Goal: Information Seeking & Learning: Learn about a topic

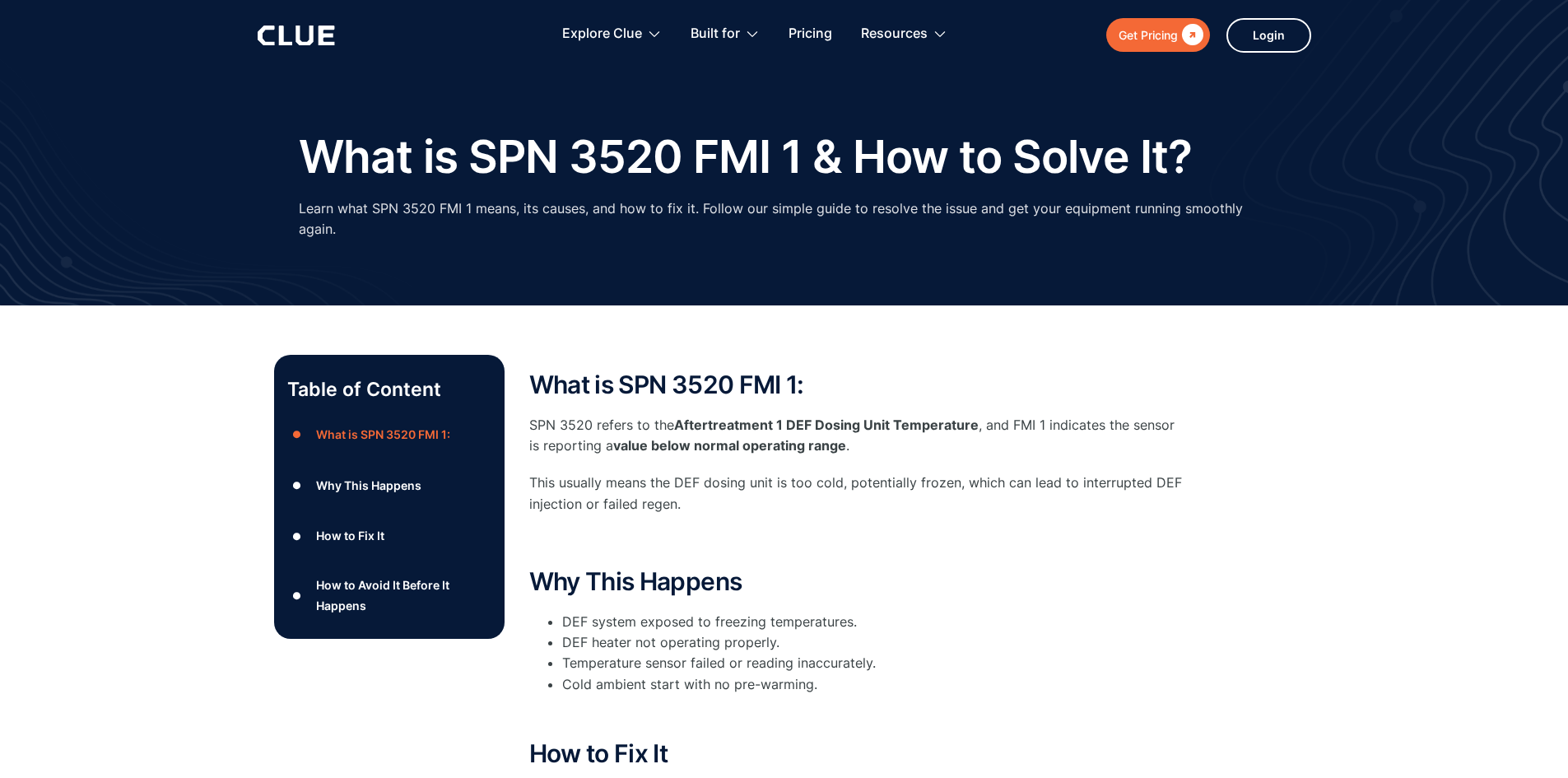
drag, startPoint x: 542, startPoint y: 281, endPoint x: 1122, endPoint y: 561, distance: 644.0
drag, startPoint x: 1122, startPoint y: 561, endPoint x: 1023, endPoint y: 588, distance: 102.6
click at [1019, 581] on h2 "Why This Happens" at bounding box center [859, 581] width 658 height 27
drag, startPoint x: 378, startPoint y: 198, endPoint x: 389, endPoint y: 212, distance: 17.8
click at [388, 211] on p "Learn what SPN 3520 FMI 1 means, its causes, and how to fix it. Follow our simp…" at bounding box center [784, 219] width 972 height 41
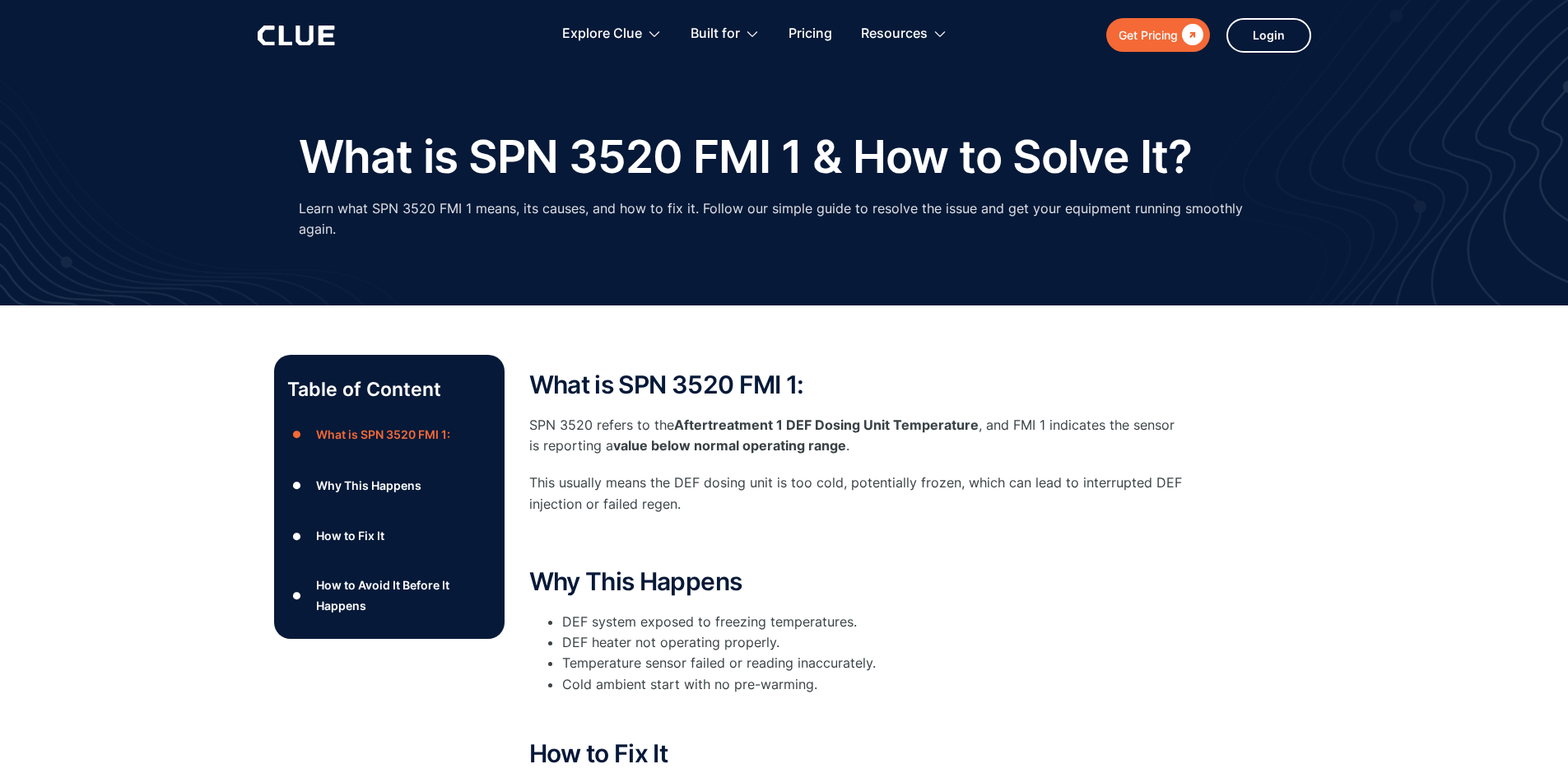
click at [552, 482] on p "This usually means the DEF dosing unit is too cold, potentially frozen, which c…" at bounding box center [859, 493] width 658 height 41
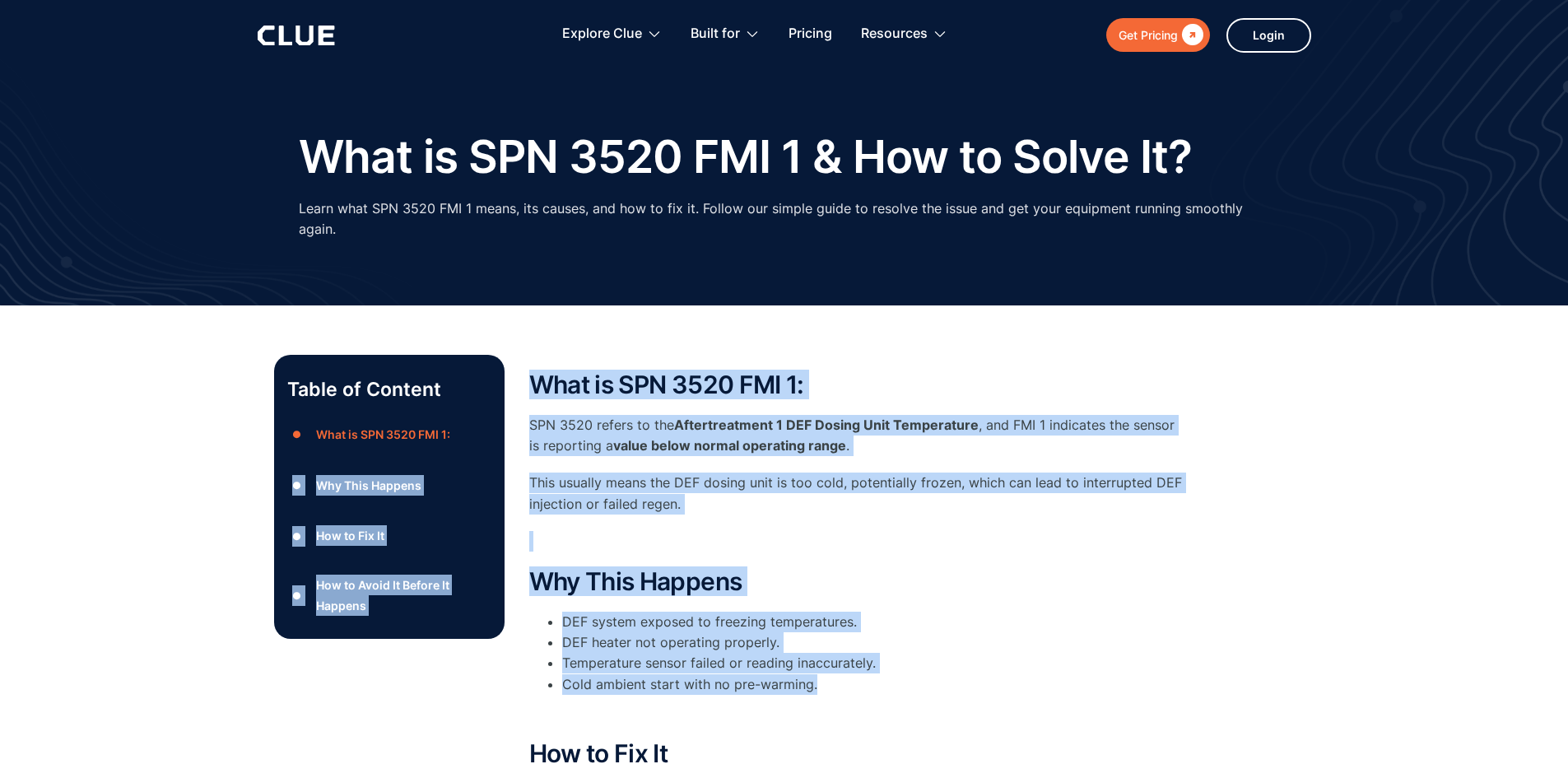
drag, startPoint x: 511, startPoint y: 414, endPoint x: 820, endPoint y: 686, distance: 411.7
click at [820, 686] on div "Table of Content ● What is SPN 3520 FMI 1: ● Why This Happens ● How to Fix It ●…" at bounding box center [784, 740] width 1021 height 770
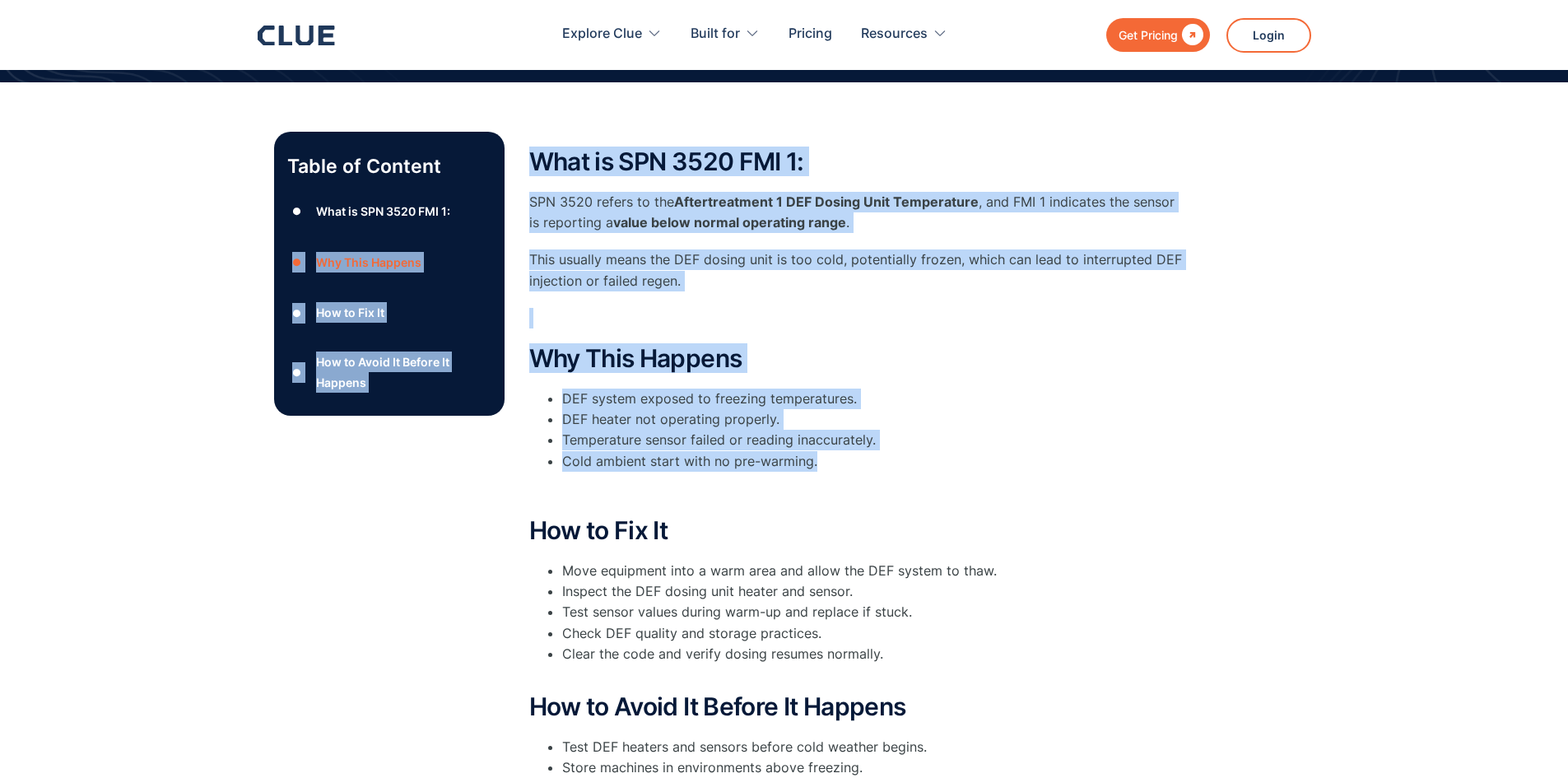
scroll to position [247, 0]
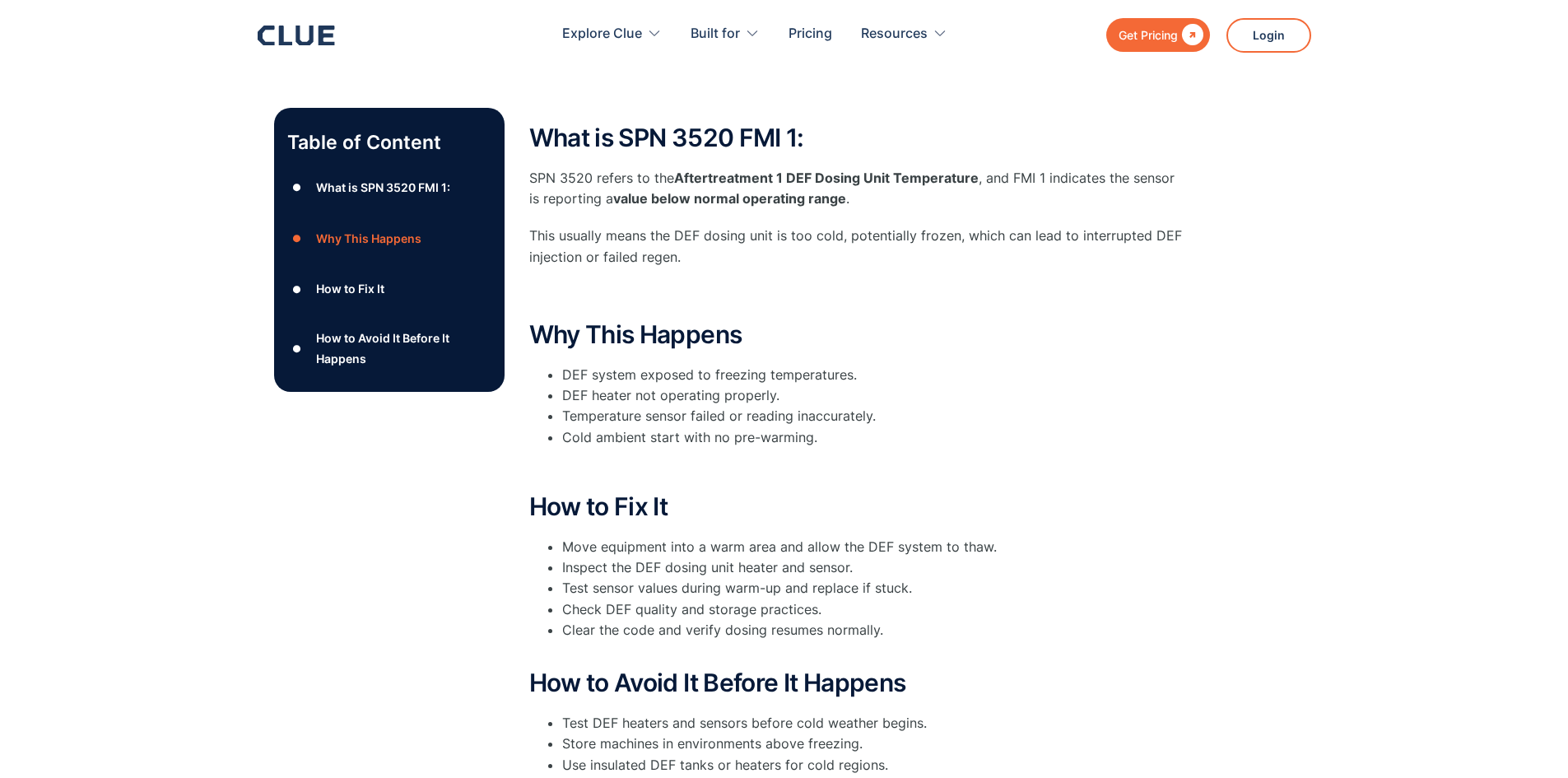
drag, startPoint x: 547, startPoint y: 542, endPoint x: 569, endPoint y: 526, distance: 27.2
click at [562, 542] on li "Move equipment into a warm area and allow the DEF system to thaw." at bounding box center [875, 547] width 625 height 21
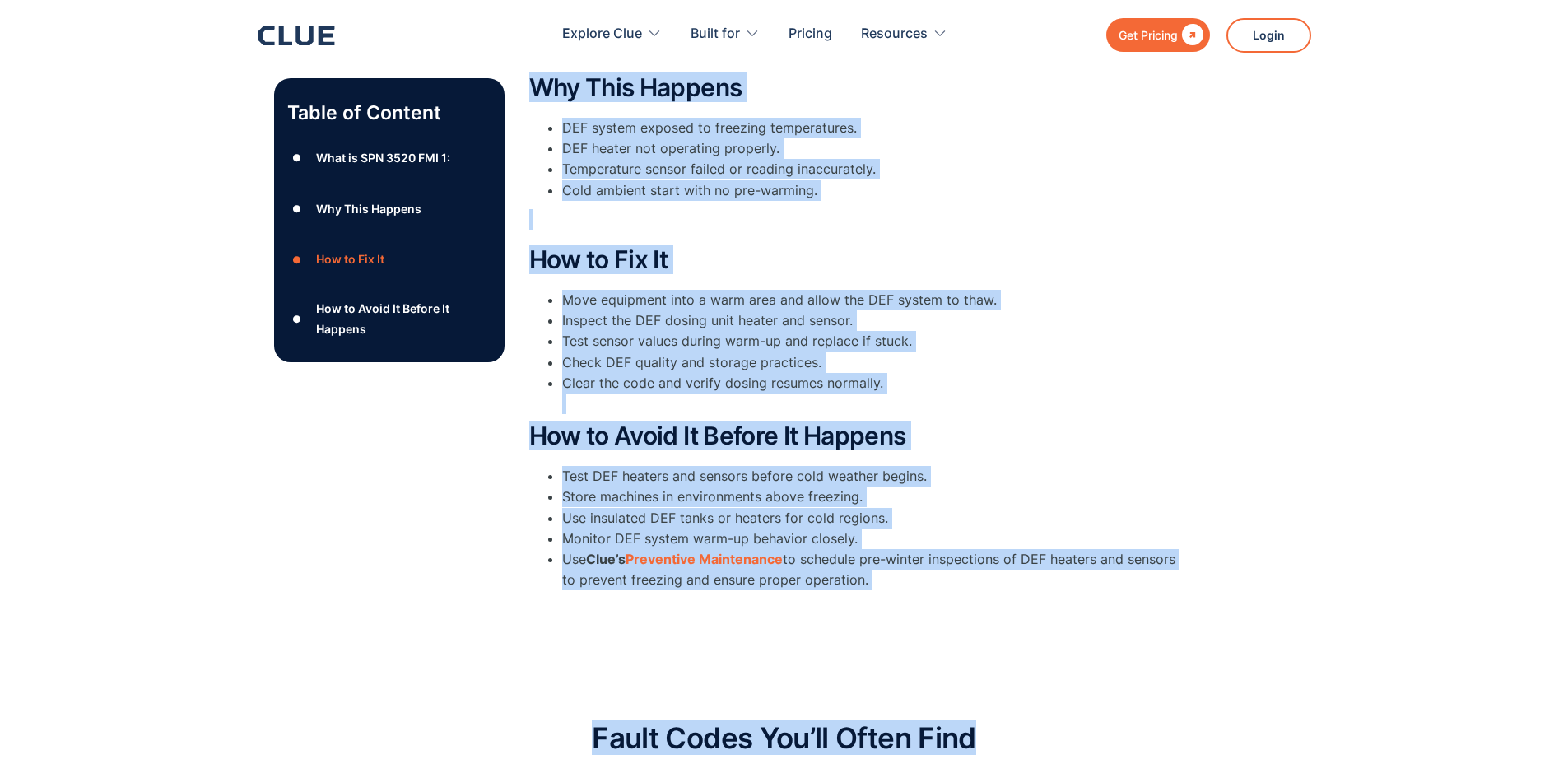
scroll to position [412, 0]
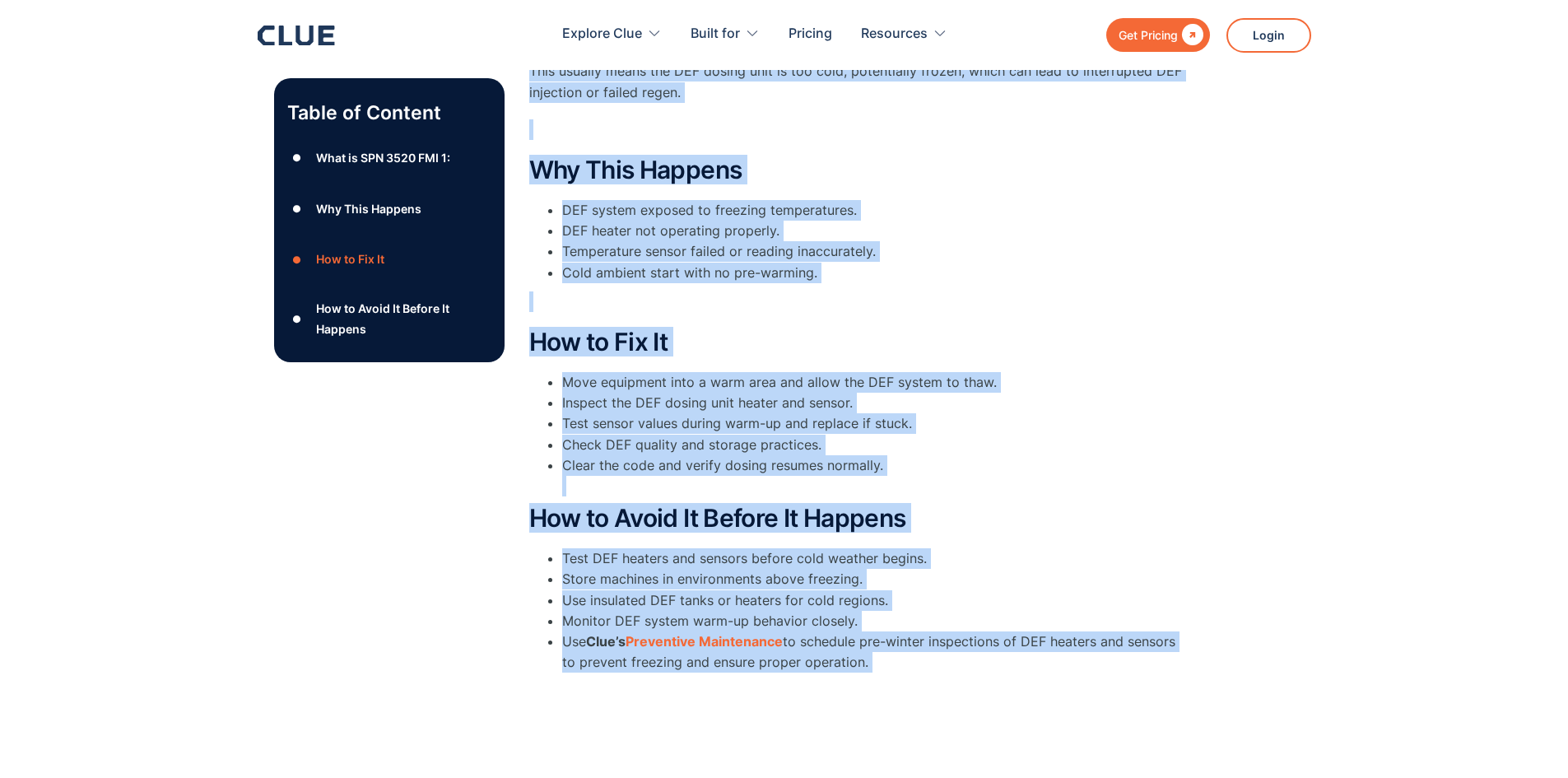
drag, startPoint x: 531, startPoint y: 141, endPoint x: 1055, endPoint y: 718, distance: 779.4
click at [1055, 718] on div "Table of Content ● What is SPN 3520 FMI 1: ● Why This Happens ● How to Fix It ●…" at bounding box center [784, 319] width 1568 height 852
copy div "Lore ip DOL 2328 SIT 6: AME 6036 consec ad eli Seddoeiusmodte 2 INC Utlabo Etdo…"
